Goal: Find specific page/section: Find specific page/section

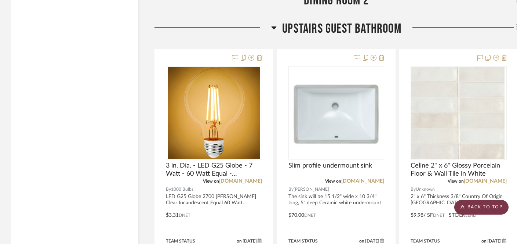
click at [487, 209] on scroll-to-top-button "BACK TO TOP" at bounding box center [482, 207] width 54 height 15
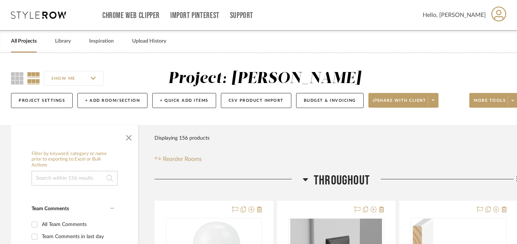
click at [26, 39] on link "All Projects" at bounding box center [24, 41] width 26 height 10
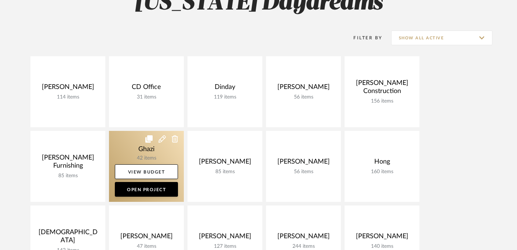
scroll to position [90, 0]
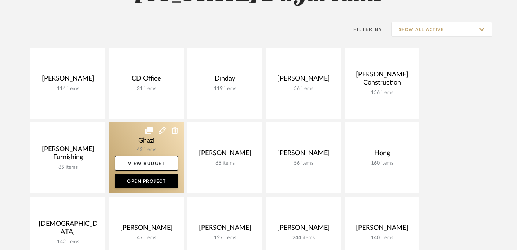
click at [140, 142] on link at bounding box center [146, 157] width 75 height 71
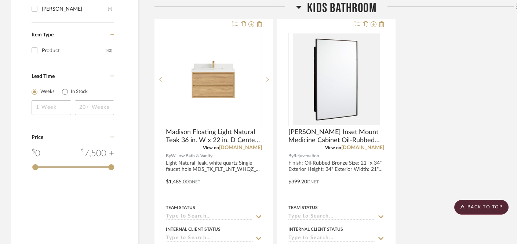
scroll to position [825, 0]
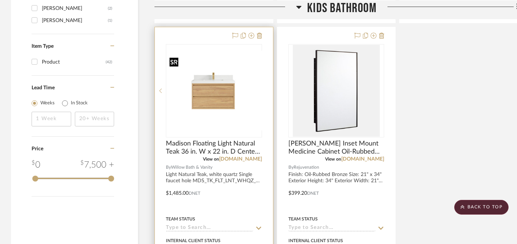
click at [215, 96] on div at bounding box center [214, 90] width 96 height 93
click at [218, 100] on img "0" at bounding box center [214, 90] width 95 height 71
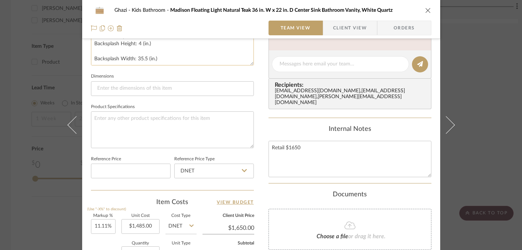
scroll to position [304, 0]
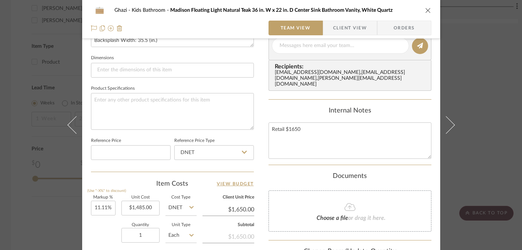
click at [480, 147] on div "Ghazi Kids Bathroom Madison Floating Light Natural Teak 36 in. W x 22 in. D Cen…" at bounding box center [261, 125] width 522 height 250
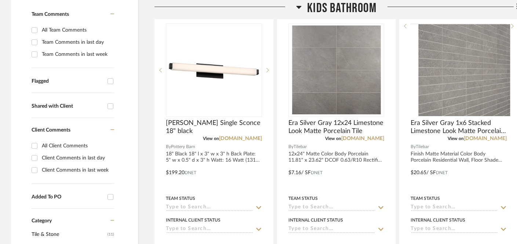
scroll to position [0, 0]
